Goal: Task Accomplishment & Management: Complete application form

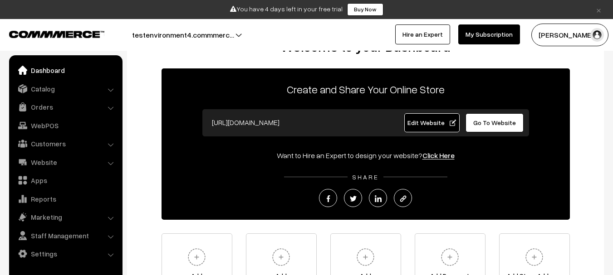
scroll to position [28, 0]
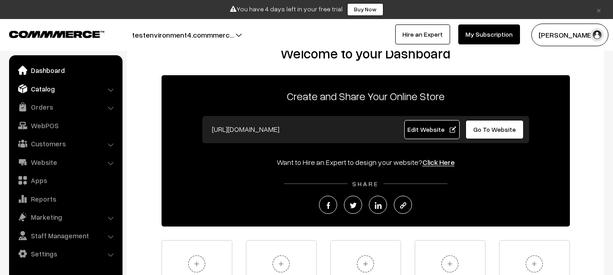
click at [68, 89] on link "Catalog" at bounding box center [65, 89] width 108 height 16
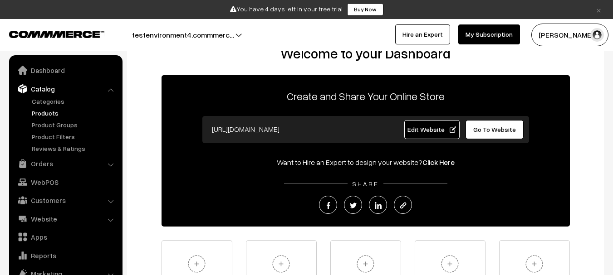
click at [54, 113] on link "Products" at bounding box center [74, 113] width 90 height 10
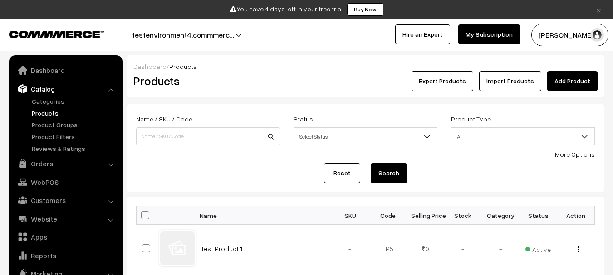
scroll to position [25, 0]
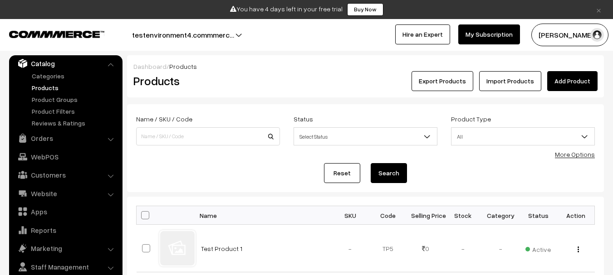
click at [579, 74] on link "Add Product" at bounding box center [572, 81] width 50 height 20
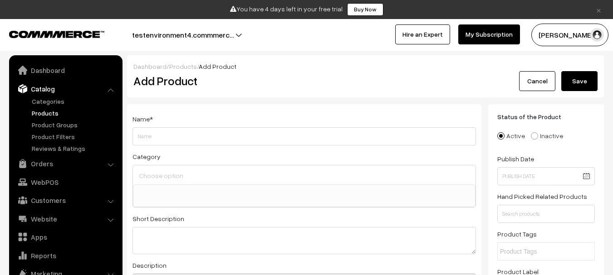
select select
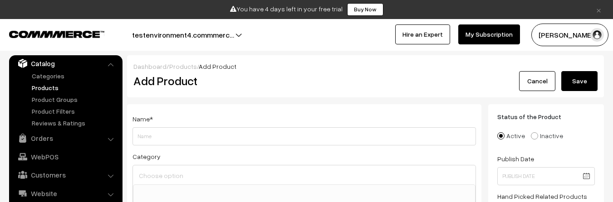
click at [139, 121] on label "Name *" at bounding box center [143, 119] width 20 height 10
copy label "Name *"
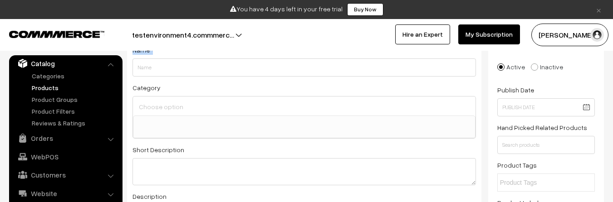
scroll to position [71, 0]
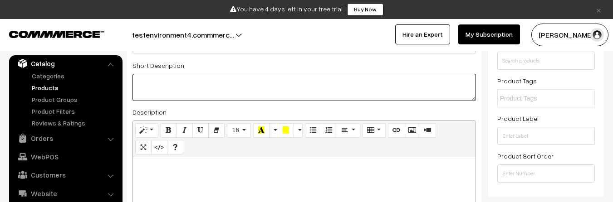
click at [141, 87] on textarea at bounding box center [305, 87] width 344 height 27
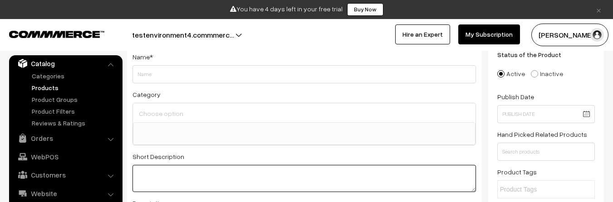
scroll to position [62, 0]
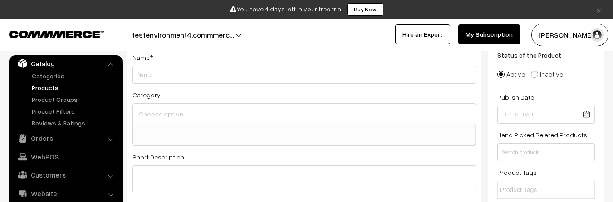
click at [140, 100] on div "Category Test category 1 Test category 1 > Test category 2 Test category 1 > Te…" at bounding box center [305, 117] width 344 height 57
copy div "Category"
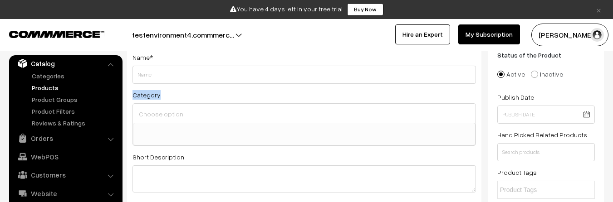
click at [166, 126] on ul at bounding box center [304, 128] width 342 height 11
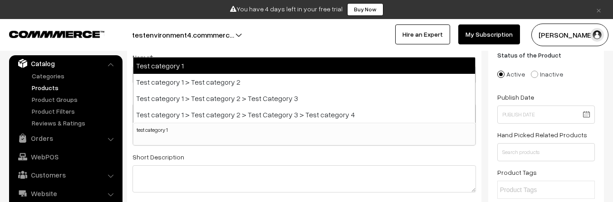
type input "test category 1"
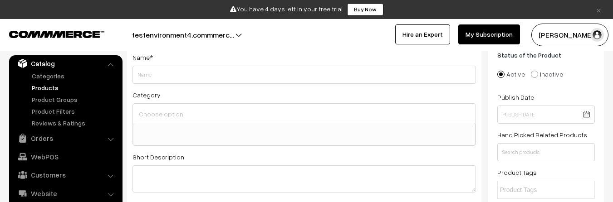
click at [490, 88] on div "Status of the Product Active Inactive Product Type -- Select -- -- Select -- Pu…" at bounding box center [546, 166] width 116 height 246
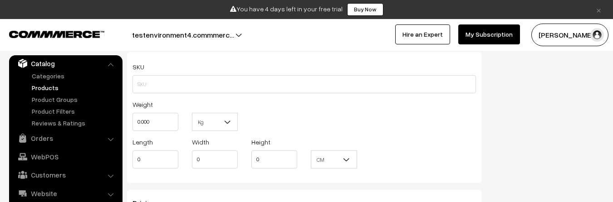
scroll to position [661, 0]
click at [141, 69] on label "SKU" at bounding box center [139, 71] width 12 height 10
copy label "SKU"
click at [149, 109] on label "Weight" at bounding box center [143, 109] width 20 height 10
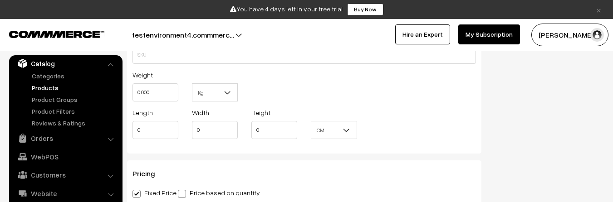
scroll to position [690, 0]
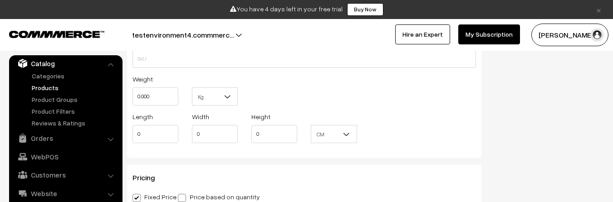
click at [145, 81] on label "Weight" at bounding box center [143, 79] width 20 height 10
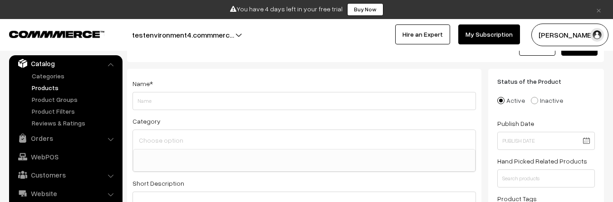
copy label "Name"
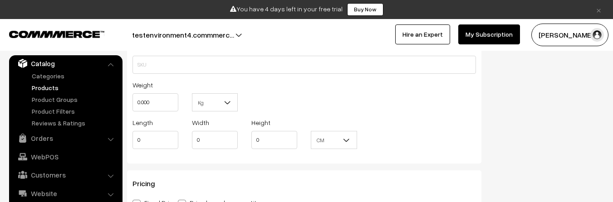
scroll to position [684, 0]
copy label "Weight"
drag, startPoint x: 133, startPoint y: 85, endPoint x: 152, endPoint y: 85, distance: 19.1
click at [152, 85] on div "Weight 0.000" at bounding box center [156, 96] width 46 height 32
copy label "Length"
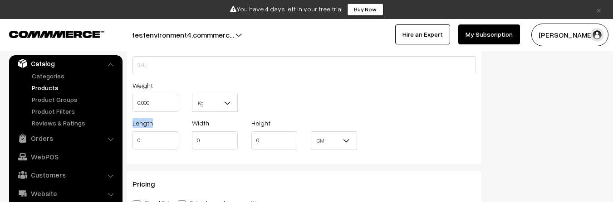
drag, startPoint x: 132, startPoint y: 122, endPoint x: 153, endPoint y: 123, distance: 21.9
click at [153, 123] on div "Length 0" at bounding box center [155, 137] width 59 height 38
copy label "Width"
drag, startPoint x: 191, startPoint y: 124, endPoint x: 210, endPoint y: 126, distance: 18.7
click at [210, 126] on div "Width 0" at bounding box center [214, 137] width 59 height 38
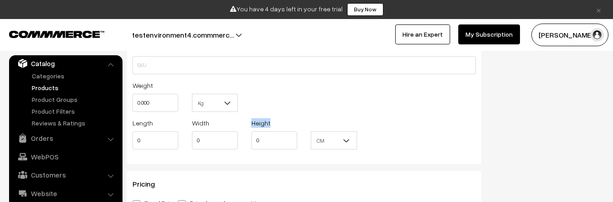
copy label "Height"
drag, startPoint x: 249, startPoint y: 127, endPoint x: 278, endPoint y: 123, distance: 28.8
click at [278, 123] on div "Height 0" at bounding box center [274, 137] width 59 height 38
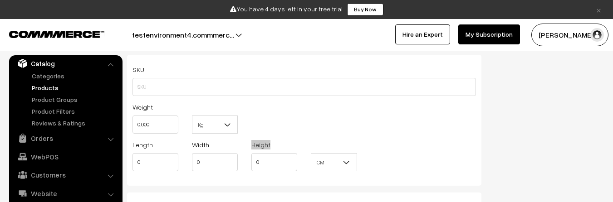
scroll to position [662, 0]
click at [55, 84] on link "Products" at bounding box center [74, 88] width 90 height 10
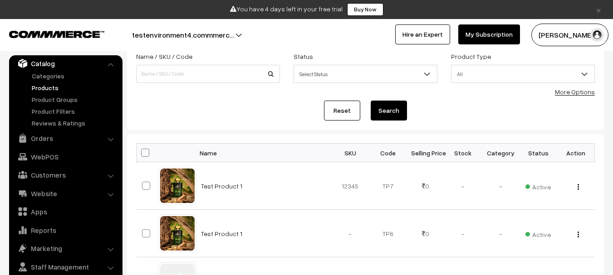
scroll to position [64, 0]
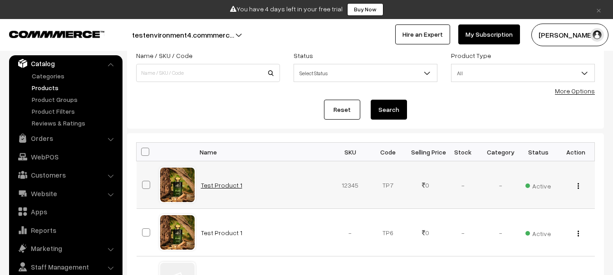
click at [233, 182] on link "Test Product 1" at bounding box center [221, 186] width 41 height 8
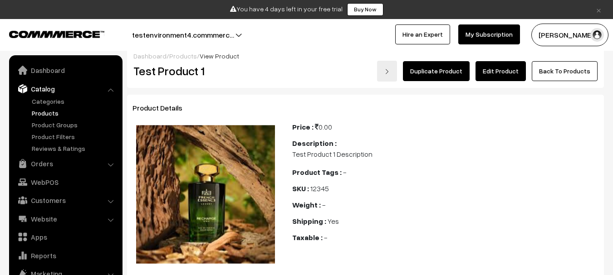
scroll to position [25, 0]
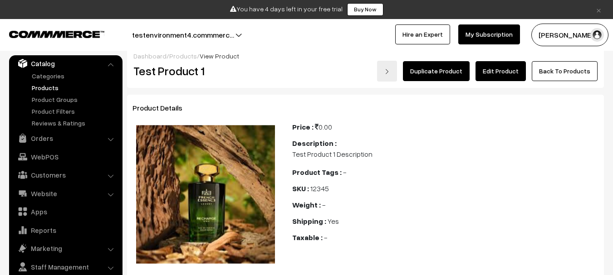
click at [494, 76] on link "Edit Product" at bounding box center [501, 71] width 50 height 20
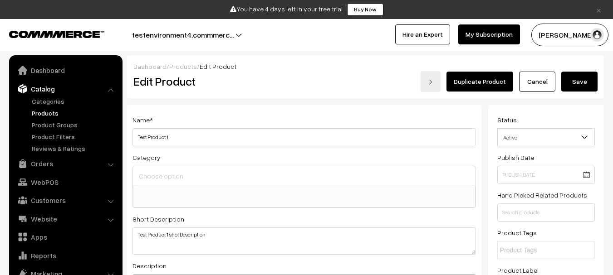
select select
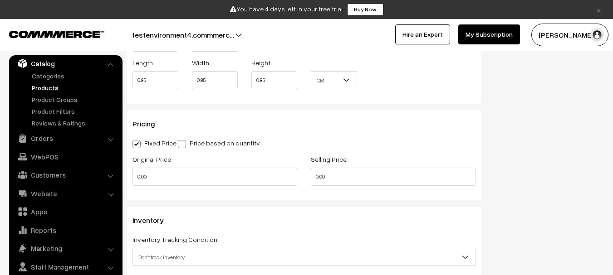
scroll to position [767, 0]
click at [44, 86] on link "Products" at bounding box center [74, 88] width 90 height 10
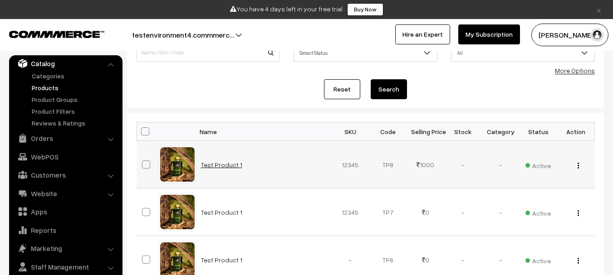
scroll to position [85, 0]
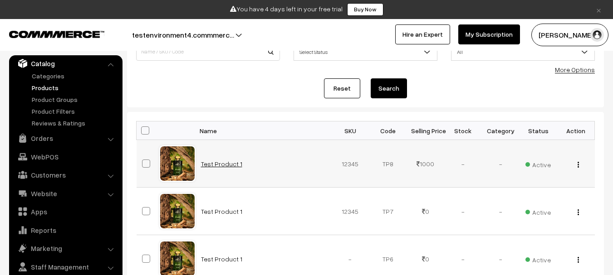
click at [228, 163] on link "Test Product 1" at bounding box center [221, 164] width 41 height 8
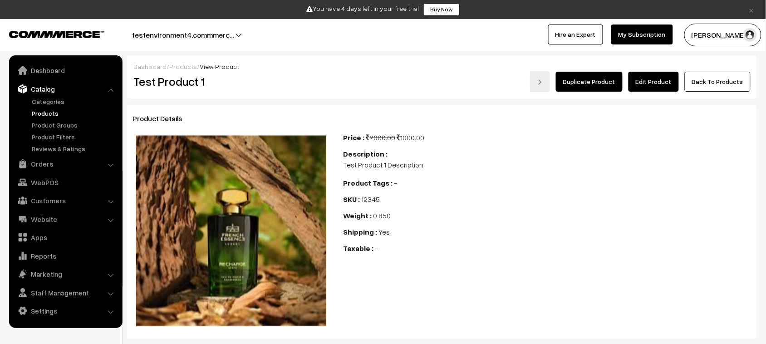
click at [613, 83] on link "Edit Product" at bounding box center [653, 82] width 50 height 20
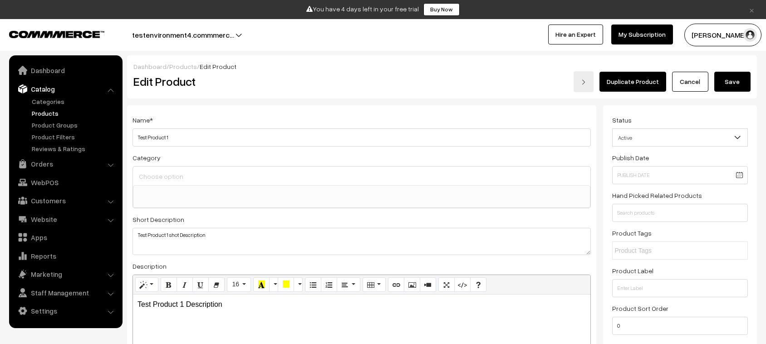
select select
click at [706, 82] on link "Cancel" at bounding box center [690, 82] width 36 height 20
